Goal: Browse casually: Explore the website without a specific task or goal

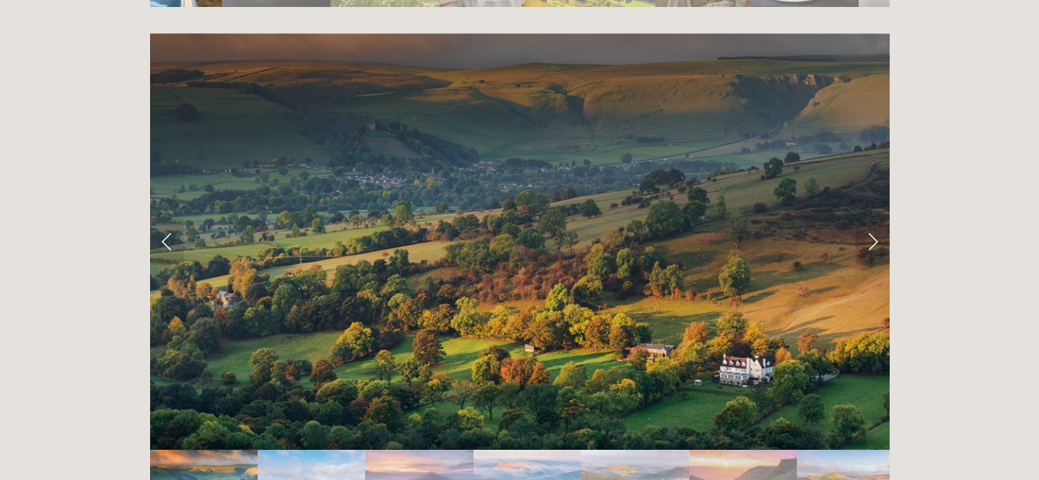
scroll to position [3016, 0]
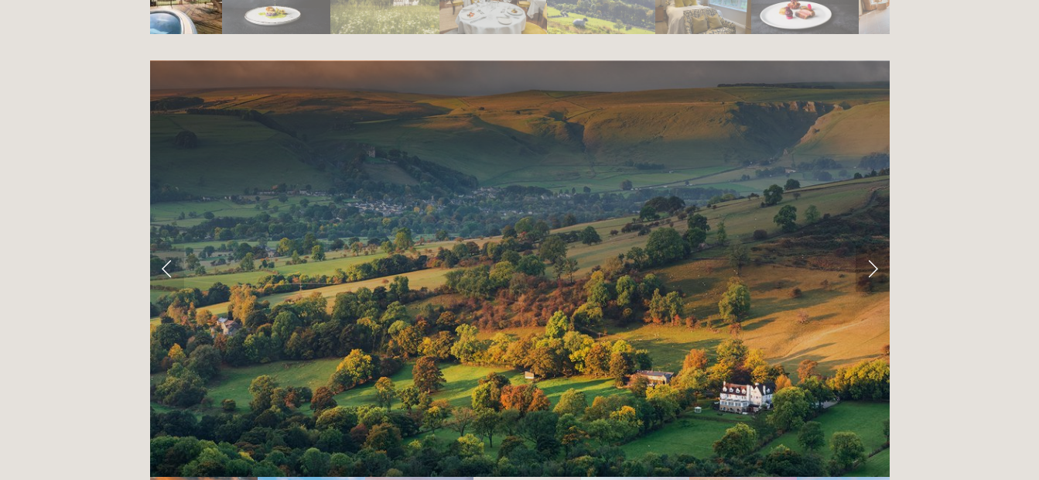
click at [871, 245] on link "Next Slide" at bounding box center [872, 268] width 34 height 46
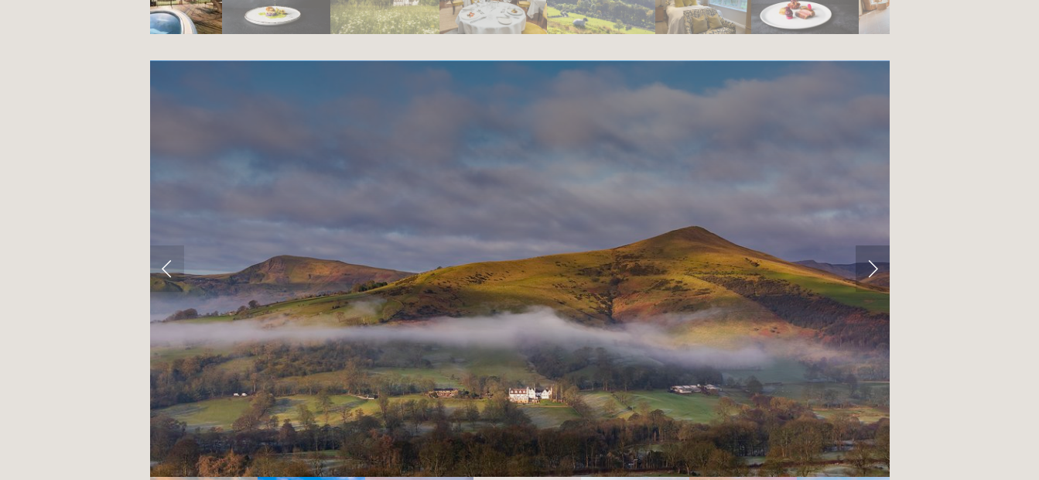
click at [873, 245] on link "Next Slide" at bounding box center [872, 268] width 34 height 46
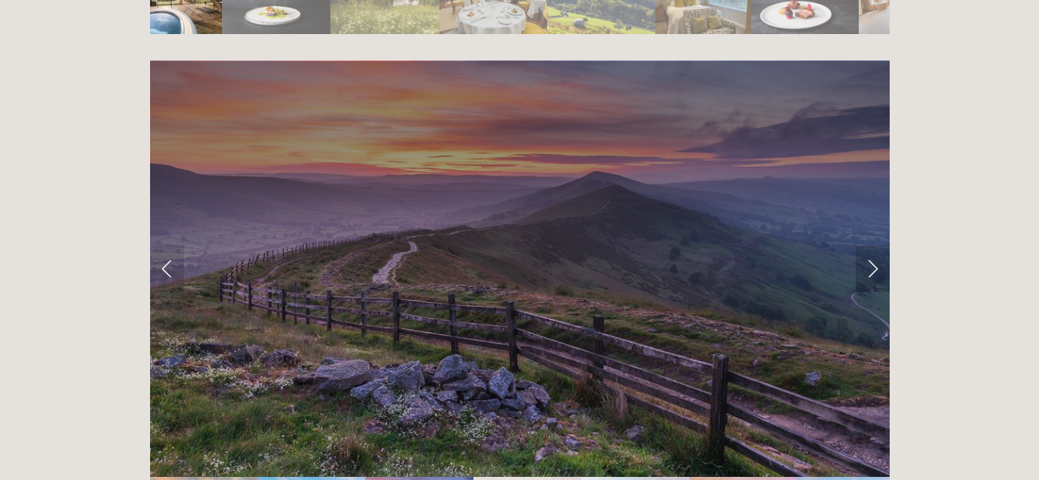
click at [873, 245] on link "Next Slide" at bounding box center [872, 268] width 34 height 46
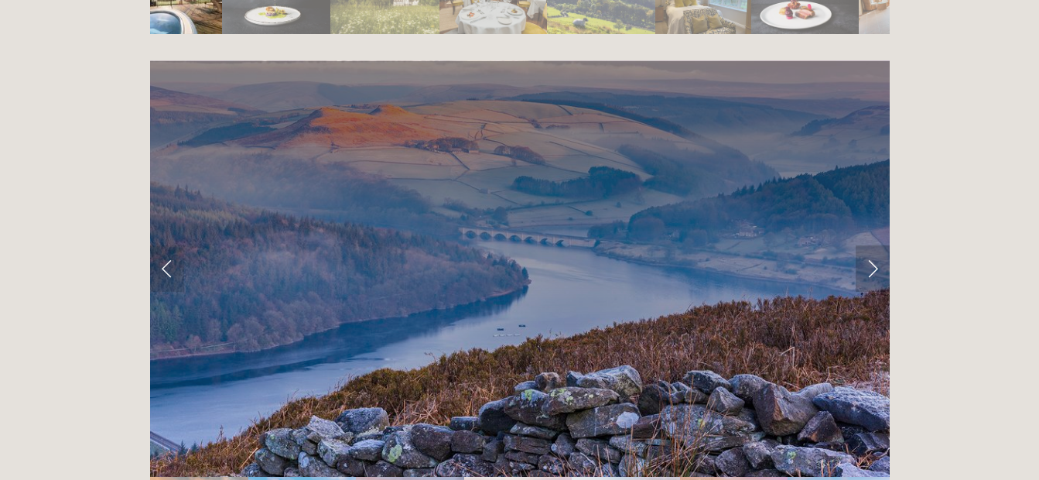
click at [873, 245] on link "Next Slide" at bounding box center [872, 268] width 34 height 46
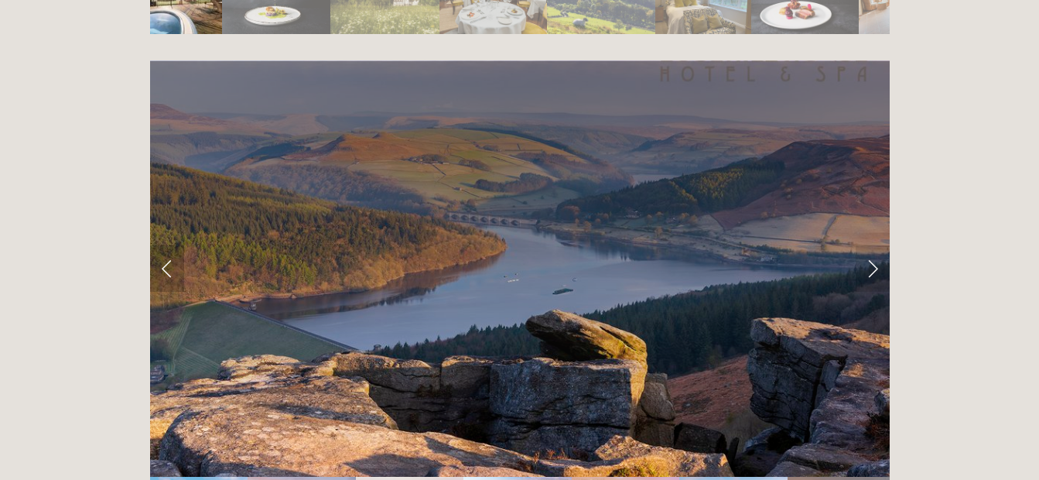
click at [166, 245] on link "Previous Slide" at bounding box center [167, 268] width 34 height 46
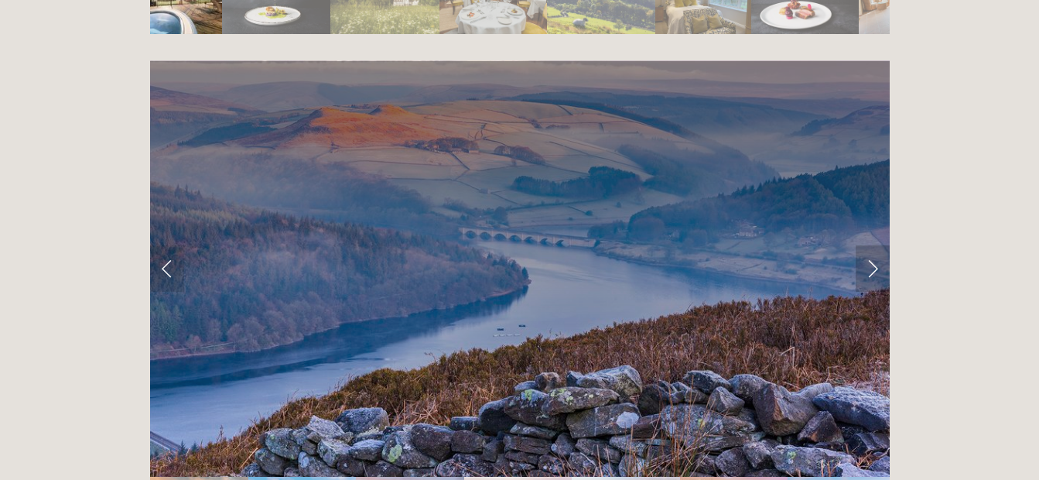
click at [869, 245] on link "Next Slide" at bounding box center [872, 268] width 34 height 46
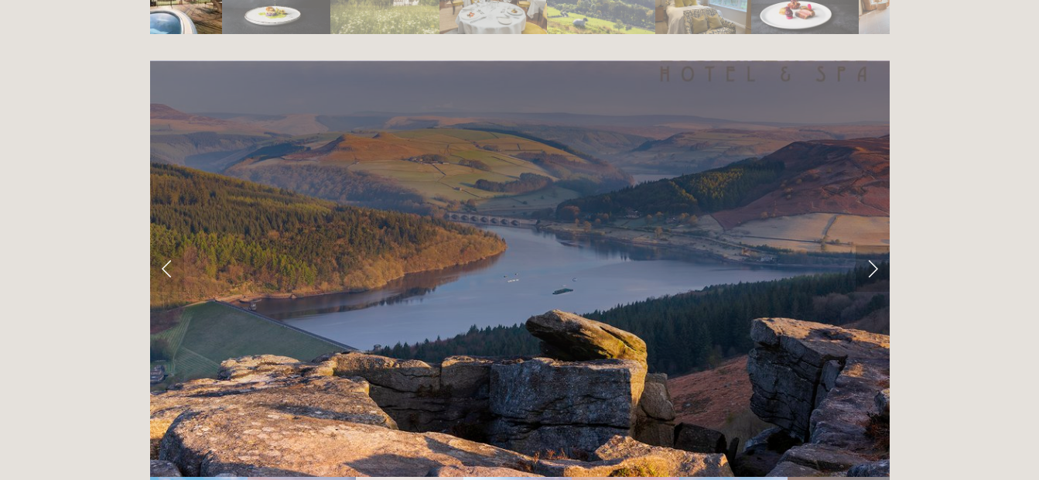
click at [872, 245] on link "Next Slide" at bounding box center [872, 268] width 34 height 46
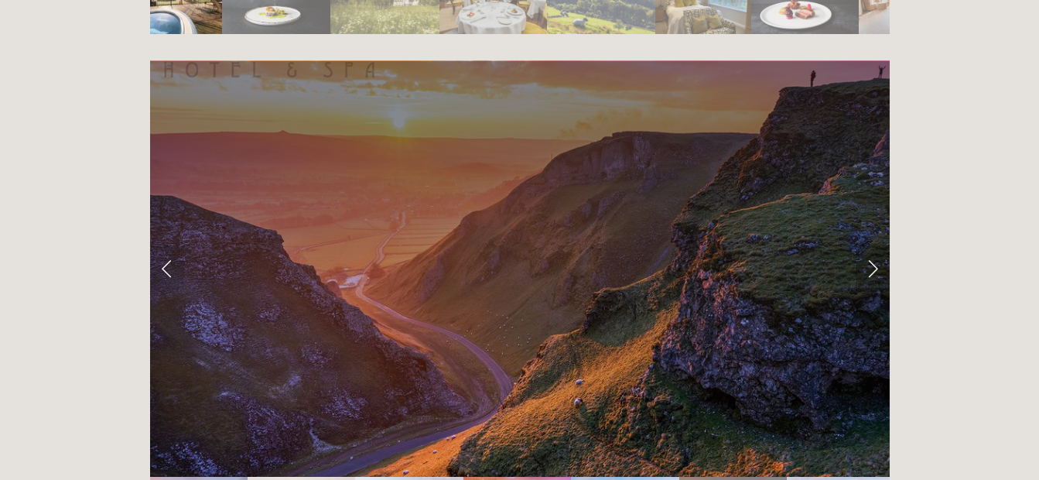
click at [874, 245] on link "Next Slide" at bounding box center [872, 268] width 34 height 46
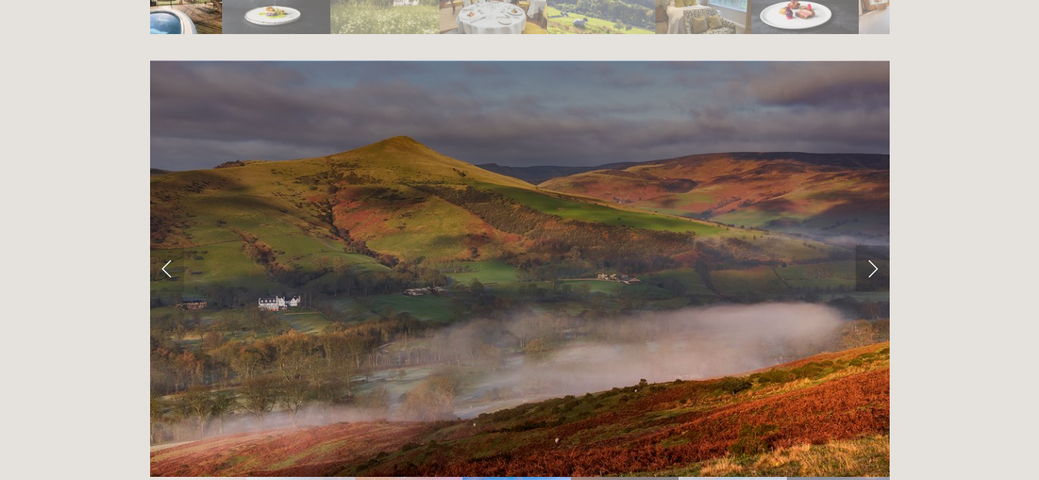
click at [874, 245] on link "Next Slide" at bounding box center [872, 268] width 34 height 46
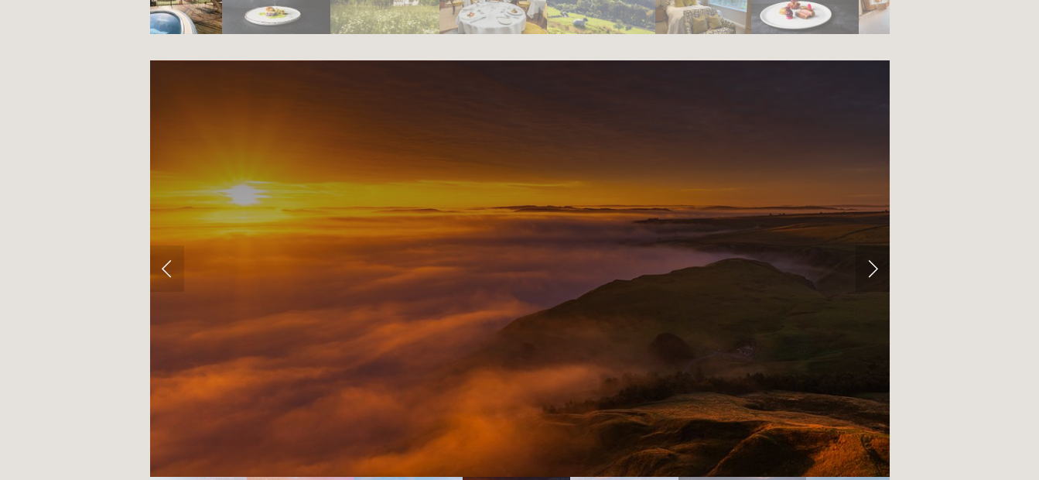
click at [874, 245] on link "Next Slide" at bounding box center [872, 268] width 34 height 46
click at [873, 245] on link "Next Slide" at bounding box center [872, 268] width 34 height 46
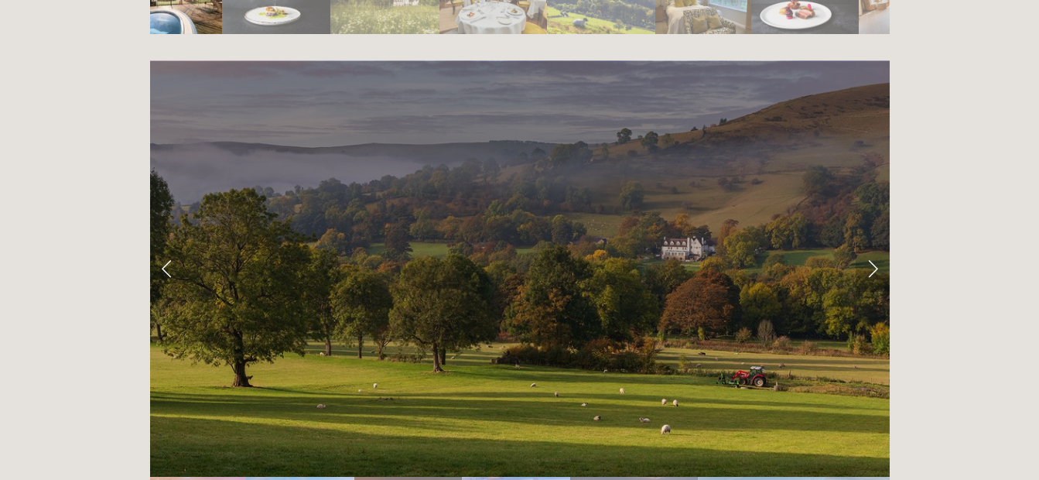
click at [872, 245] on link "Next Slide" at bounding box center [872, 268] width 34 height 46
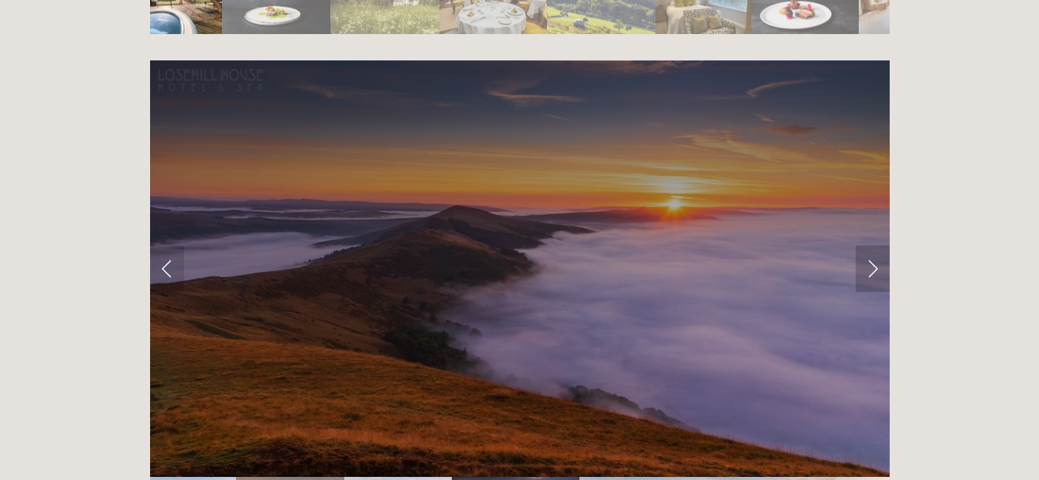
click at [870, 245] on link "Next Slide" at bounding box center [872, 268] width 34 height 46
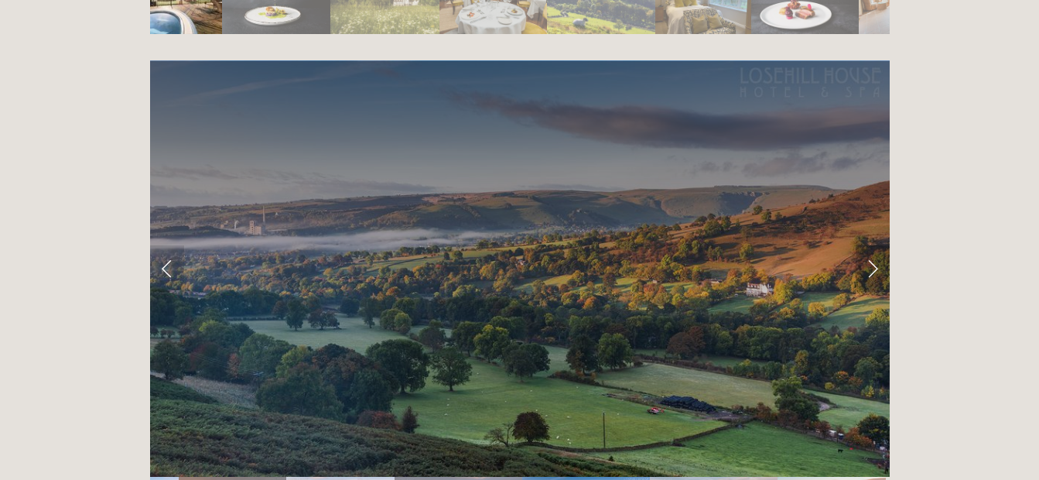
click at [874, 245] on link "Next Slide" at bounding box center [872, 268] width 34 height 46
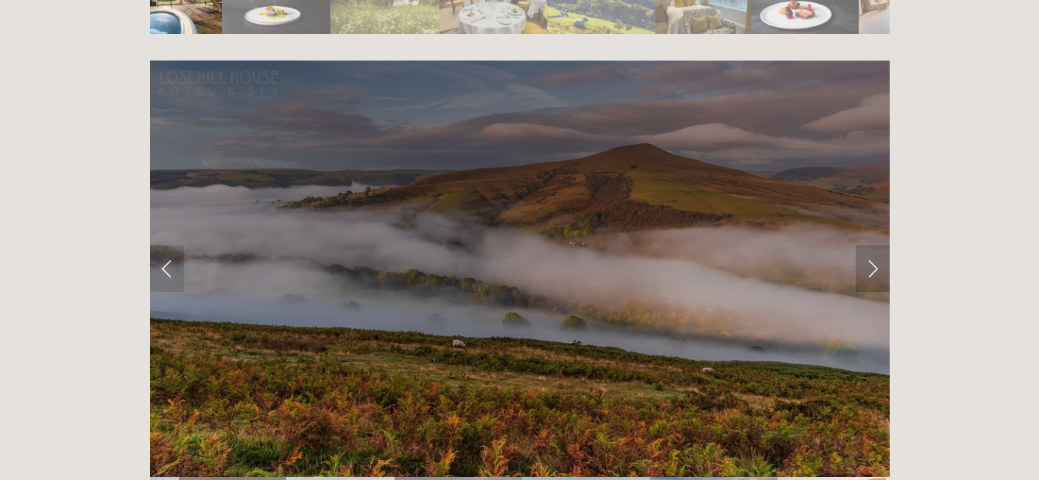
click at [874, 245] on link "Next Slide" at bounding box center [872, 268] width 34 height 46
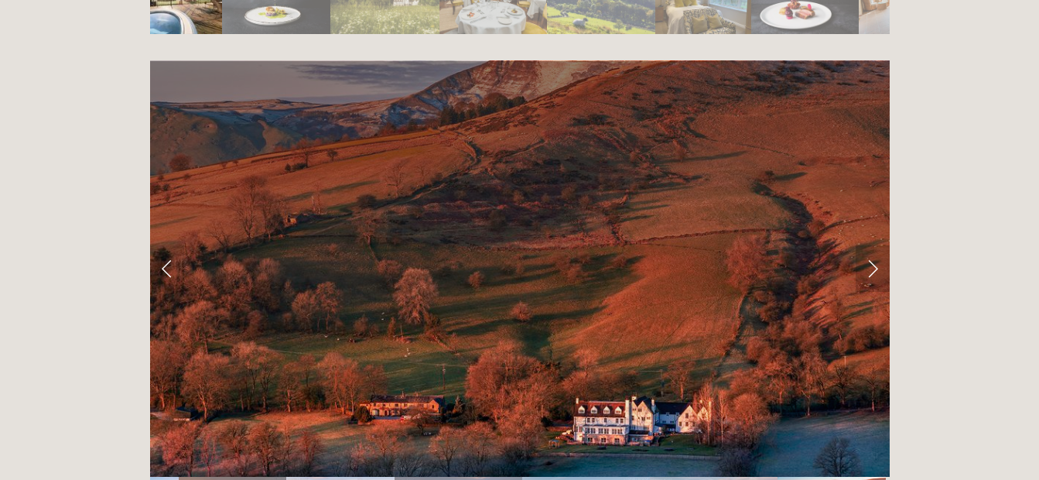
click at [874, 245] on link "Next Slide" at bounding box center [872, 268] width 34 height 46
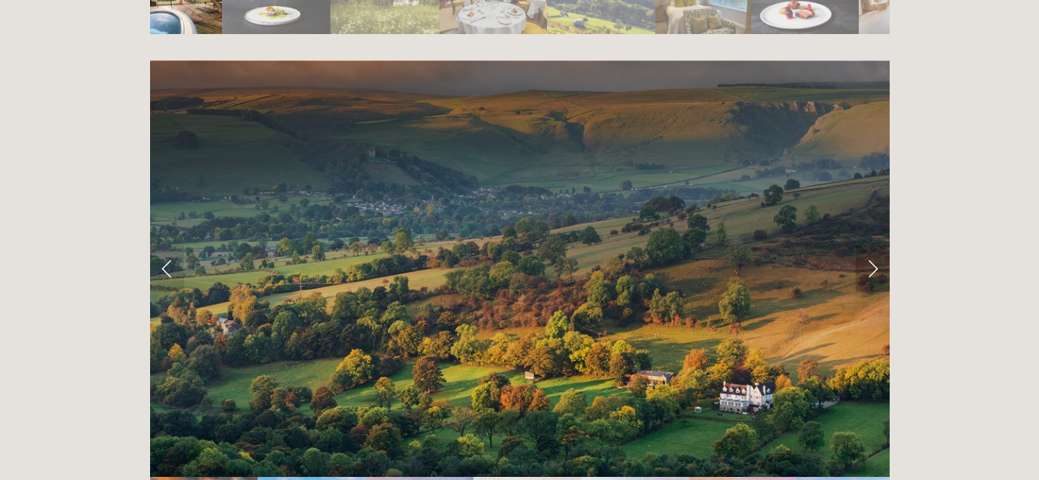
click at [873, 245] on link "Next Slide" at bounding box center [872, 268] width 34 height 46
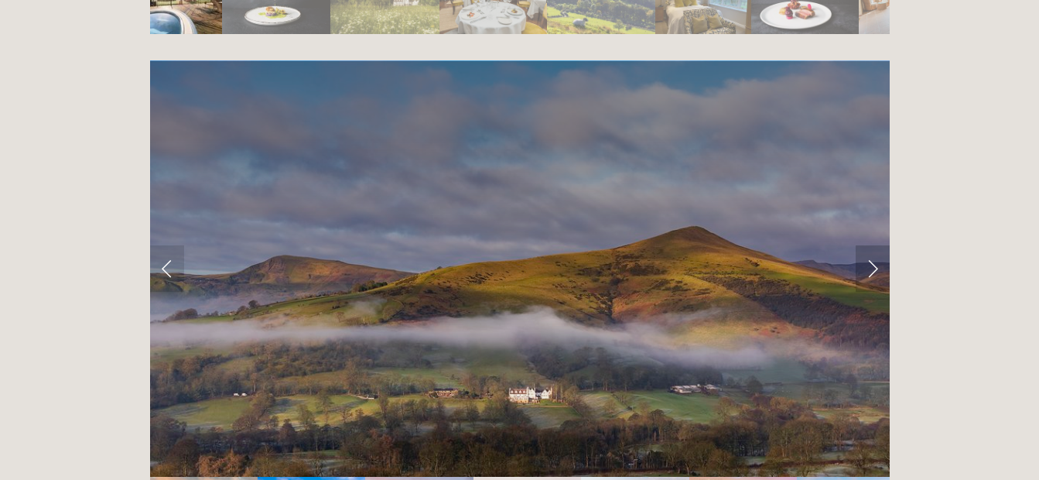
click at [873, 245] on link "Next Slide" at bounding box center [872, 268] width 34 height 46
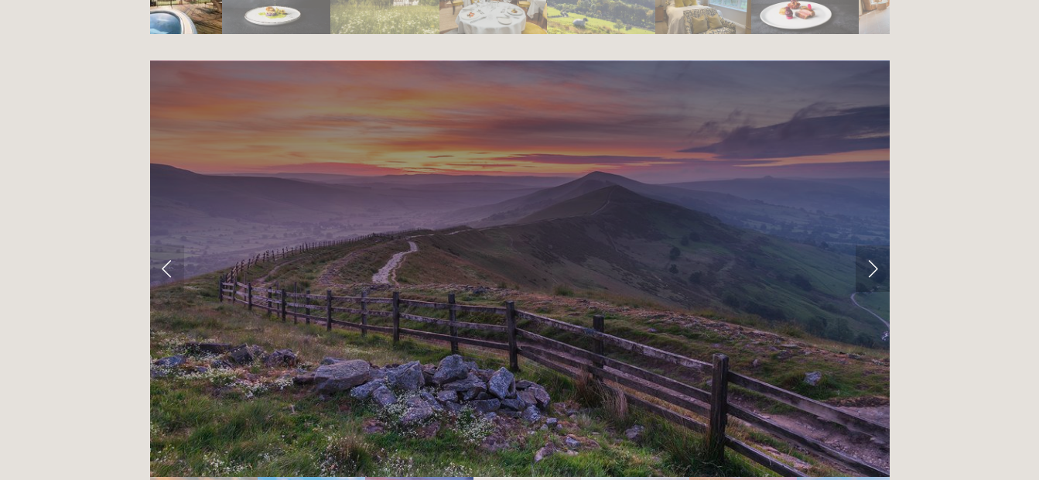
click at [872, 245] on link "Next Slide" at bounding box center [872, 268] width 34 height 46
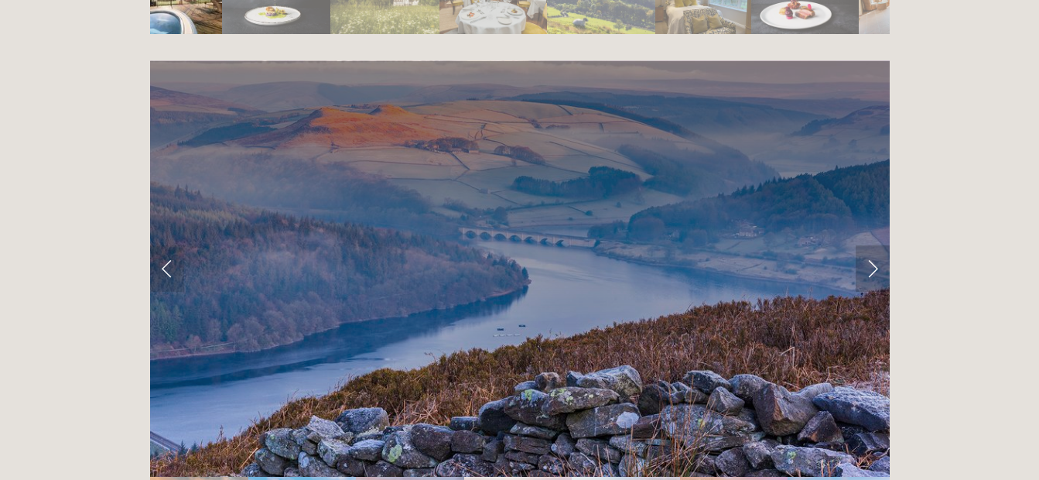
click at [874, 245] on link "Next Slide" at bounding box center [872, 268] width 34 height 46
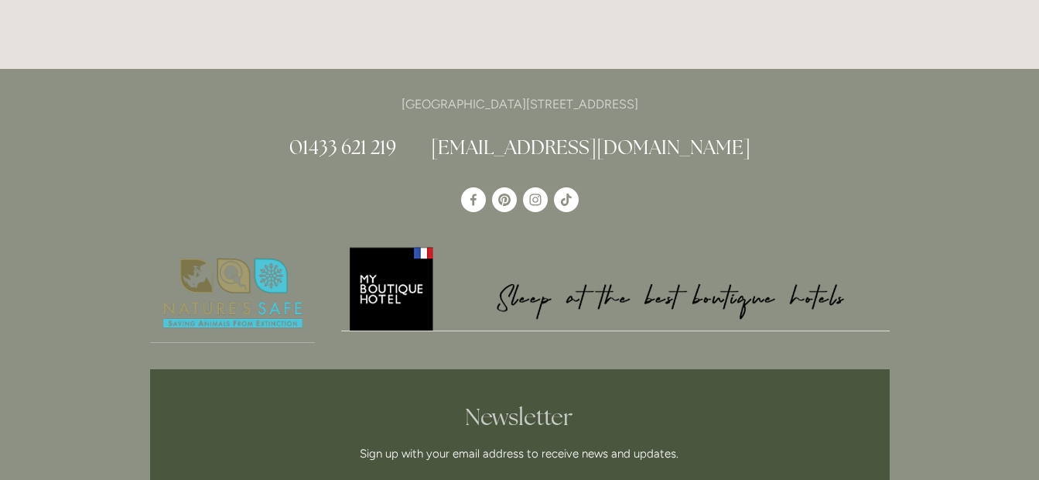
scroll to position [4254, 0]
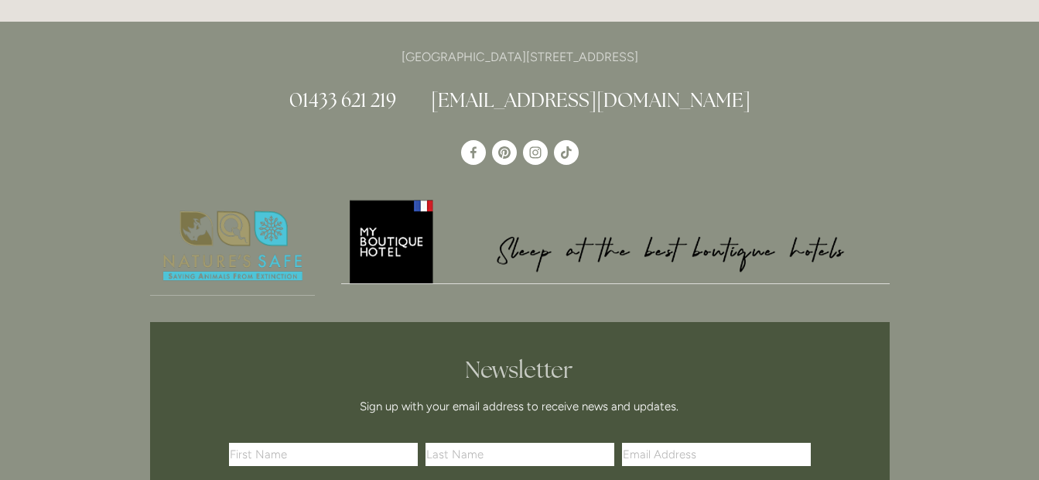
click at [381, 197] on img at bounding box center [615, 240] width 548 height 86
